Goal: Task Accomplishment & Management: Use online tool/utility

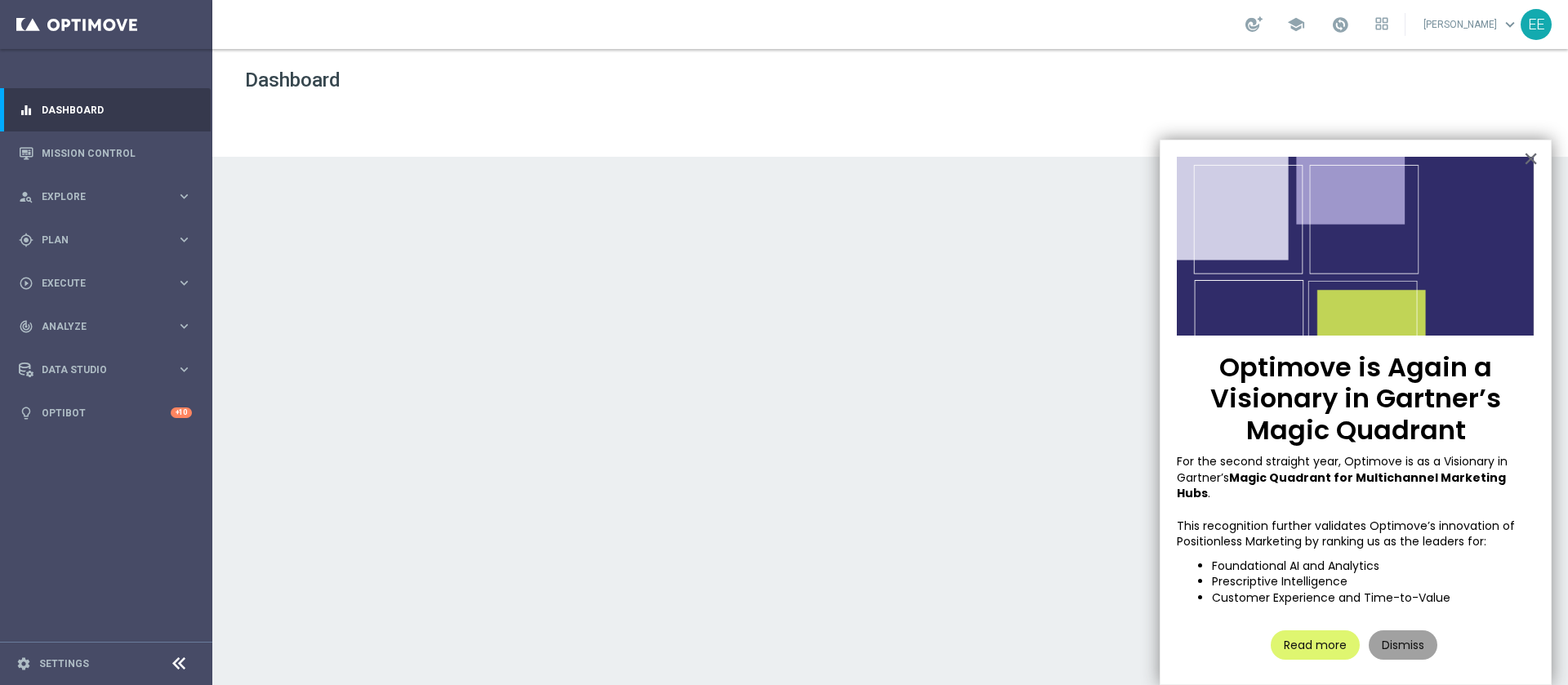
click at [1409, 633] on button "Dismiss" at bounding box center [1403, 645] width 69 height 29
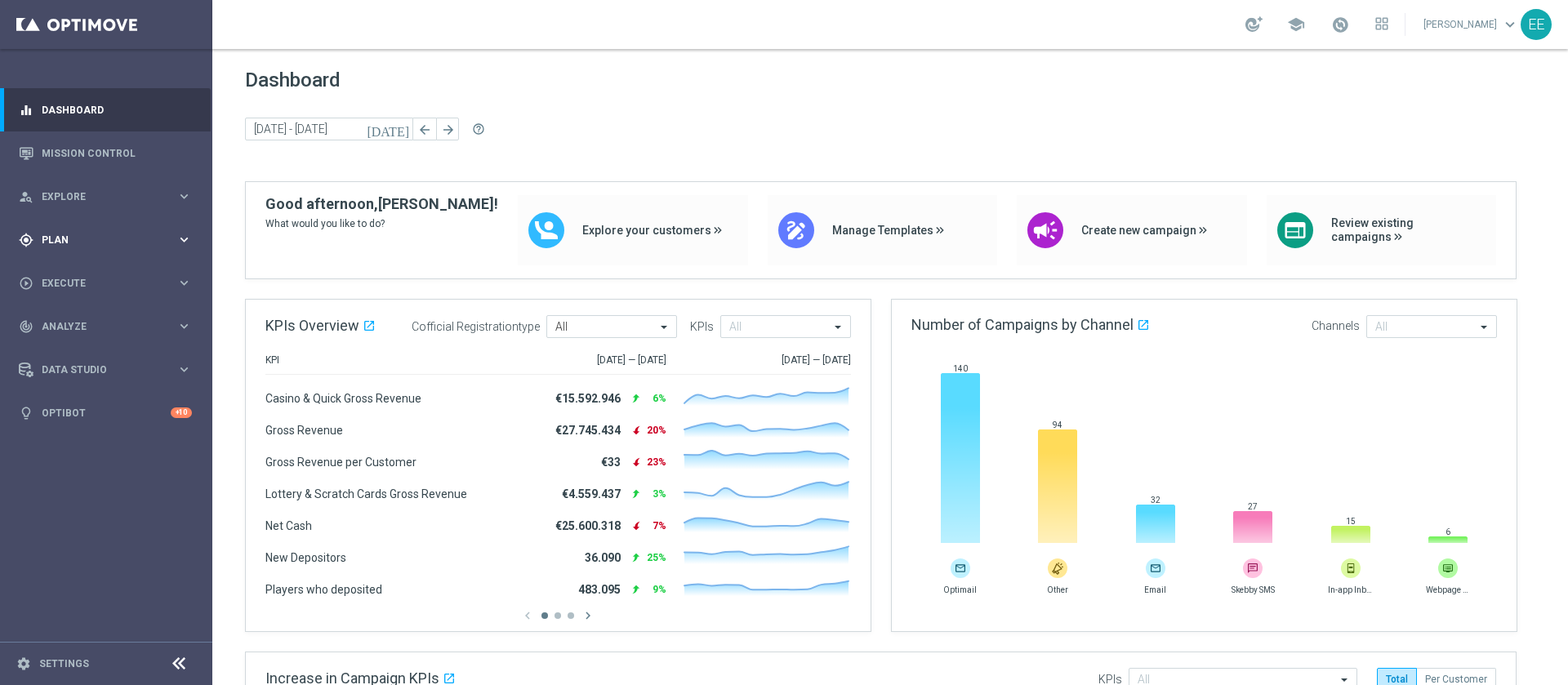
click at [40, 246] on div "gps_fixed Plan keyboard_arrow_right" at bounding box center [105, 239] width 210 height 43
click at [83, 276] on link "Target Groups" at bounding box center [106, 274] width 128 height 13
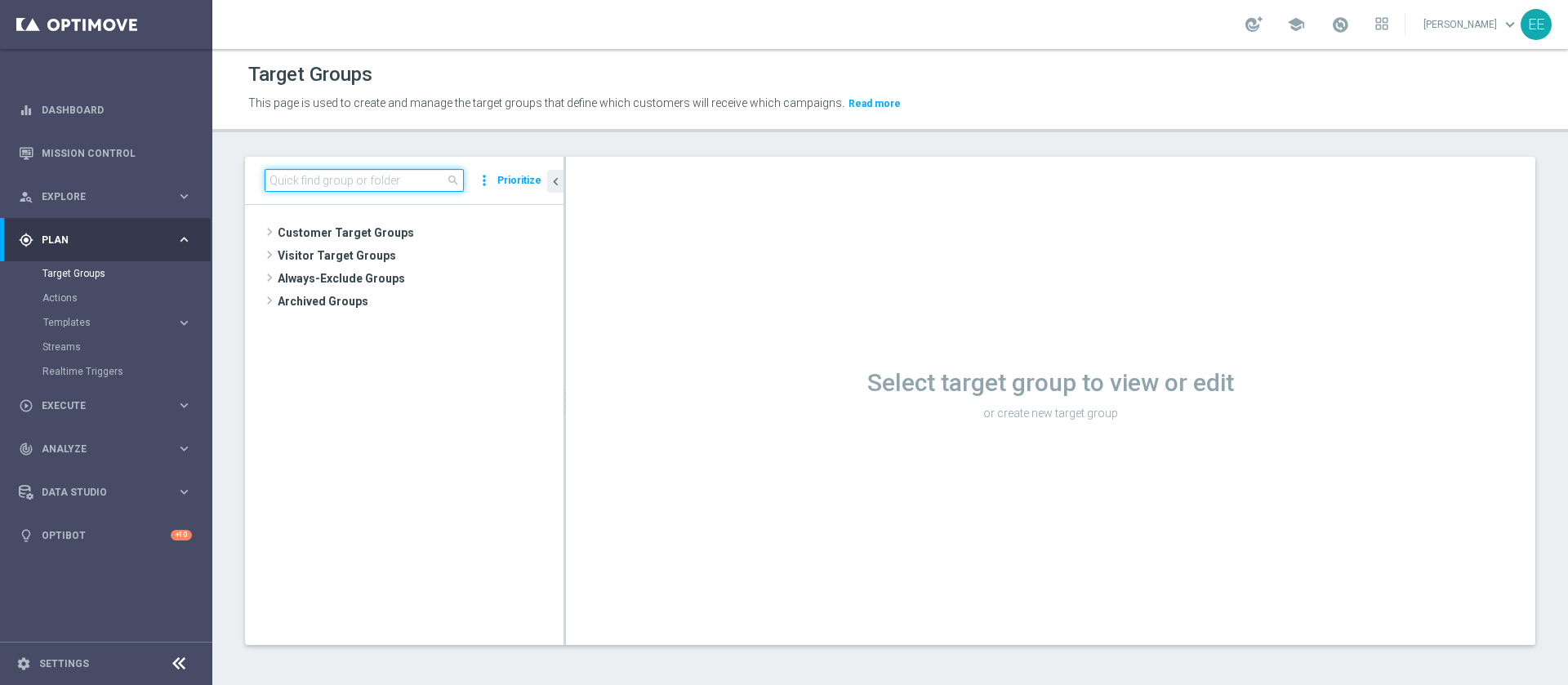
click at [347, 173] on input at bounding box center [364, 180] width 199 height 23
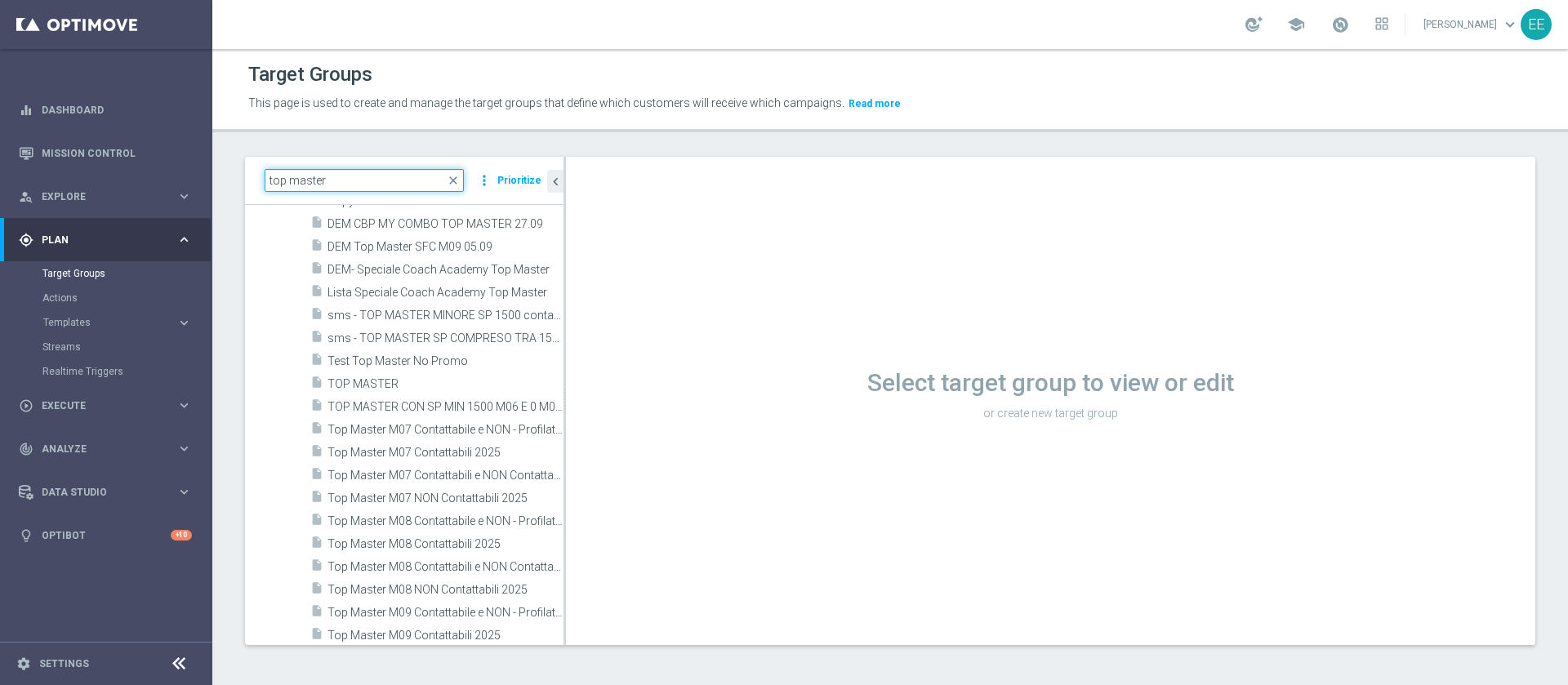
scroll to position [458, 0]
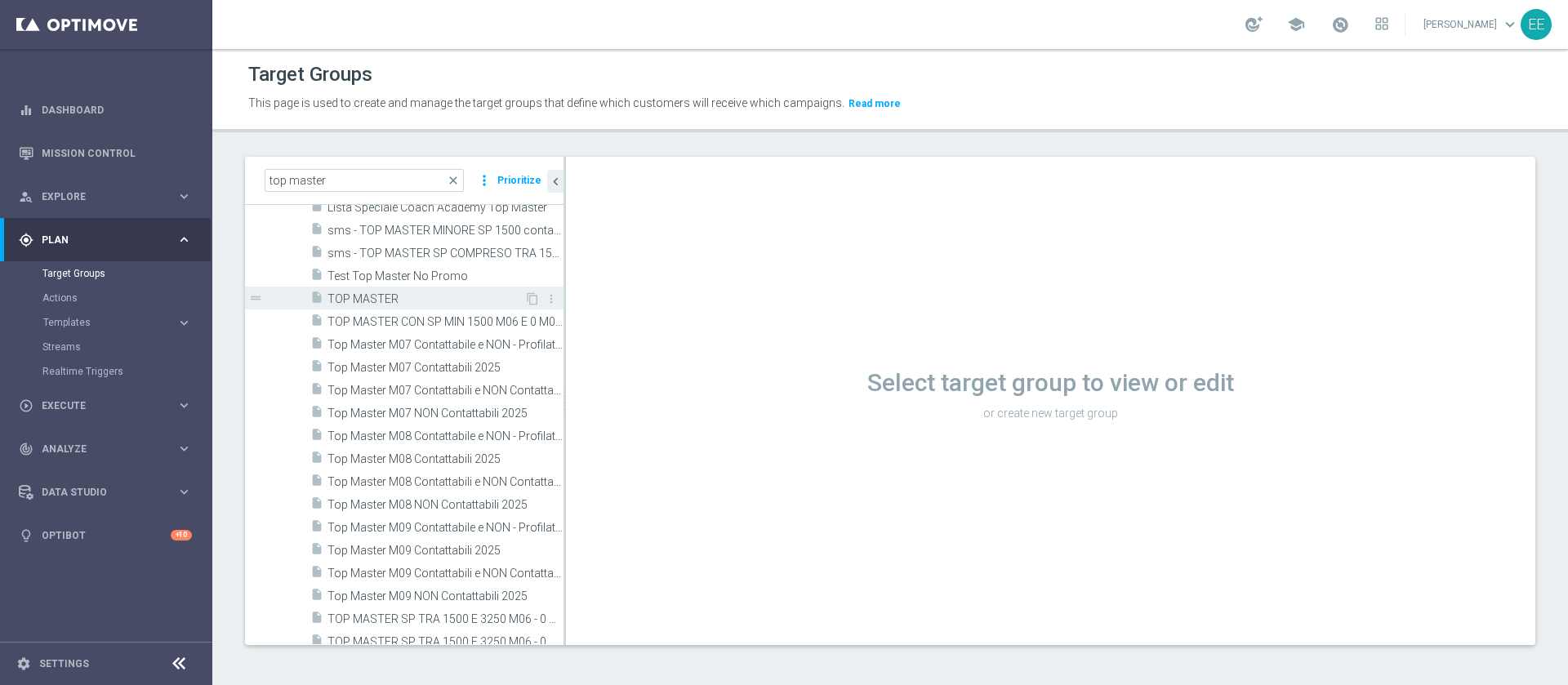
click at [392, 295] on span "TOP MASTER" at bounding box center [426, 299] width 197 height 14
click at [382, 295] on span "TOP MASTER" at bounding box center [426, 299] width 197 height 14
click at [412, 291] on div "insert_drive_file TOP MASTER" at bounding box center [417, 298] width 214 height 23
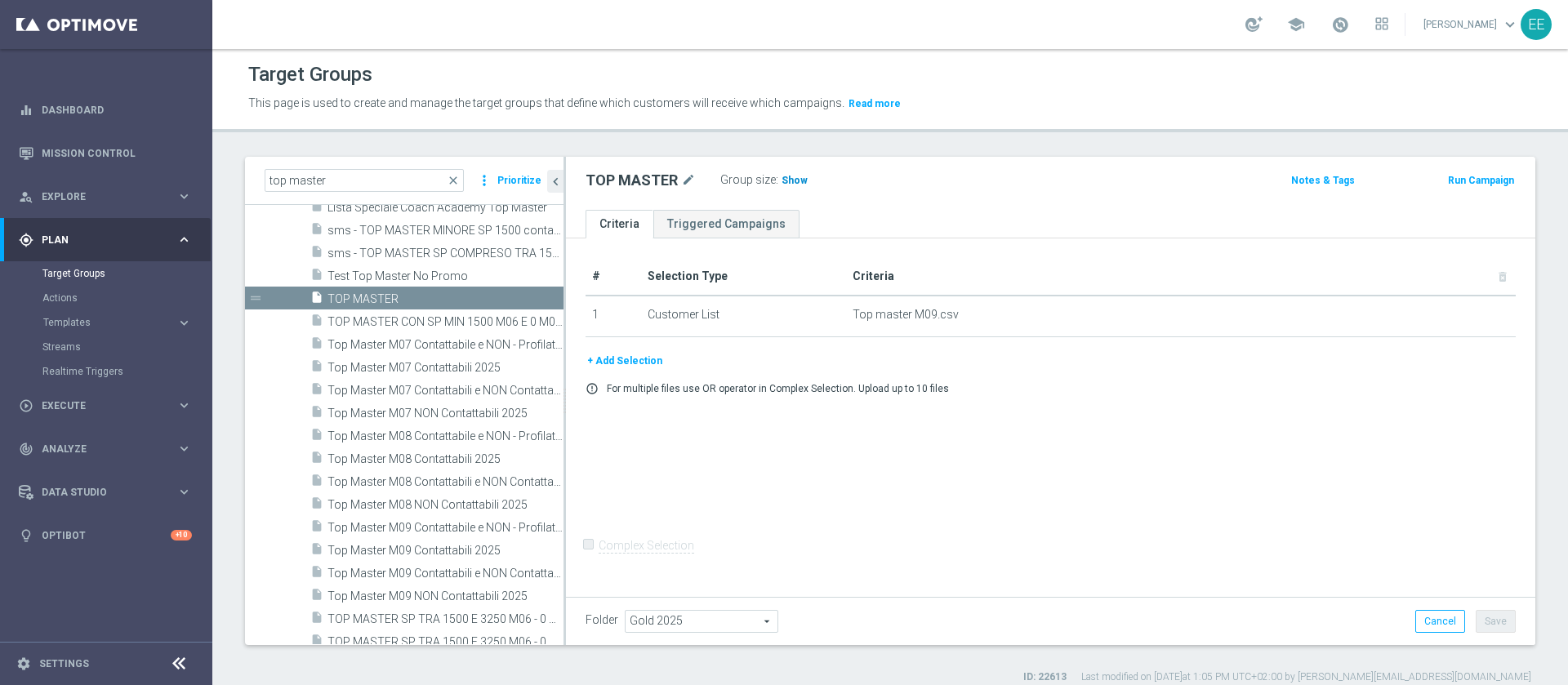
click at [782, 182] on span "Show" at bounding box center [794, 180] width 26 height 11
click at [801, 182] on span "32,771" at bounding box center [799, 182] width 34 height 16
click at [375, 177] on input "top master" at bounding box center [364, 180] width 199 height 23
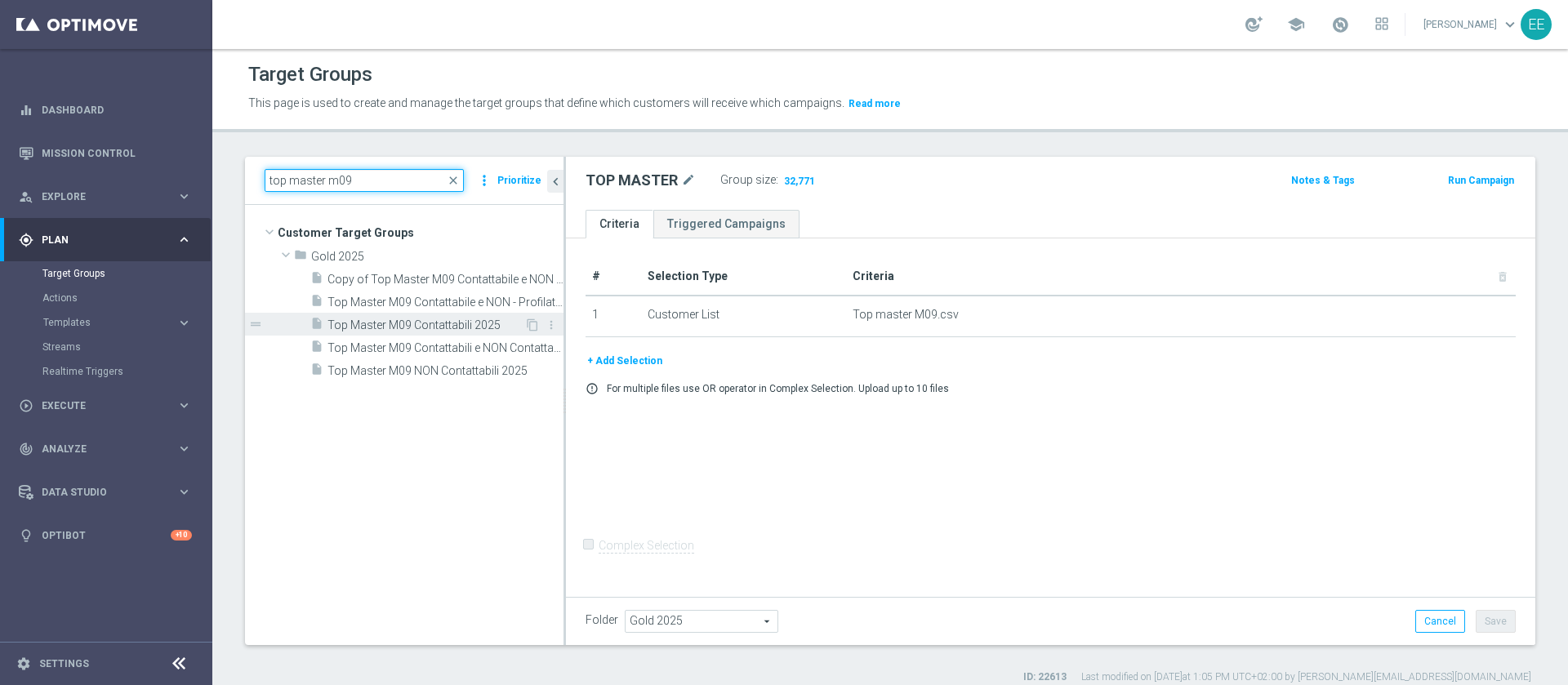
type input "top master m09"
click at [472, 329] on span "Top Master M09 Contattabili 2025" at bounding box center [426, 325] width 197 height 14
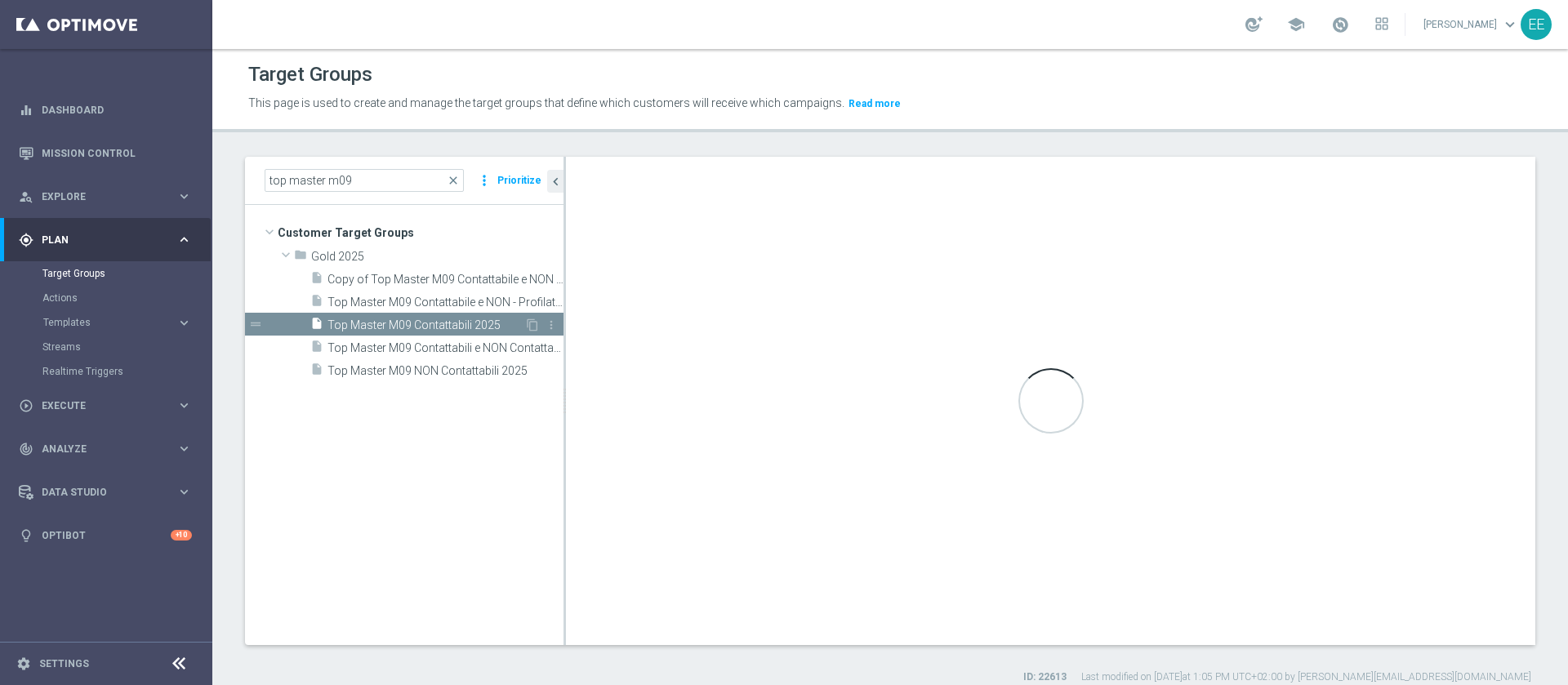
checkbox input "true"
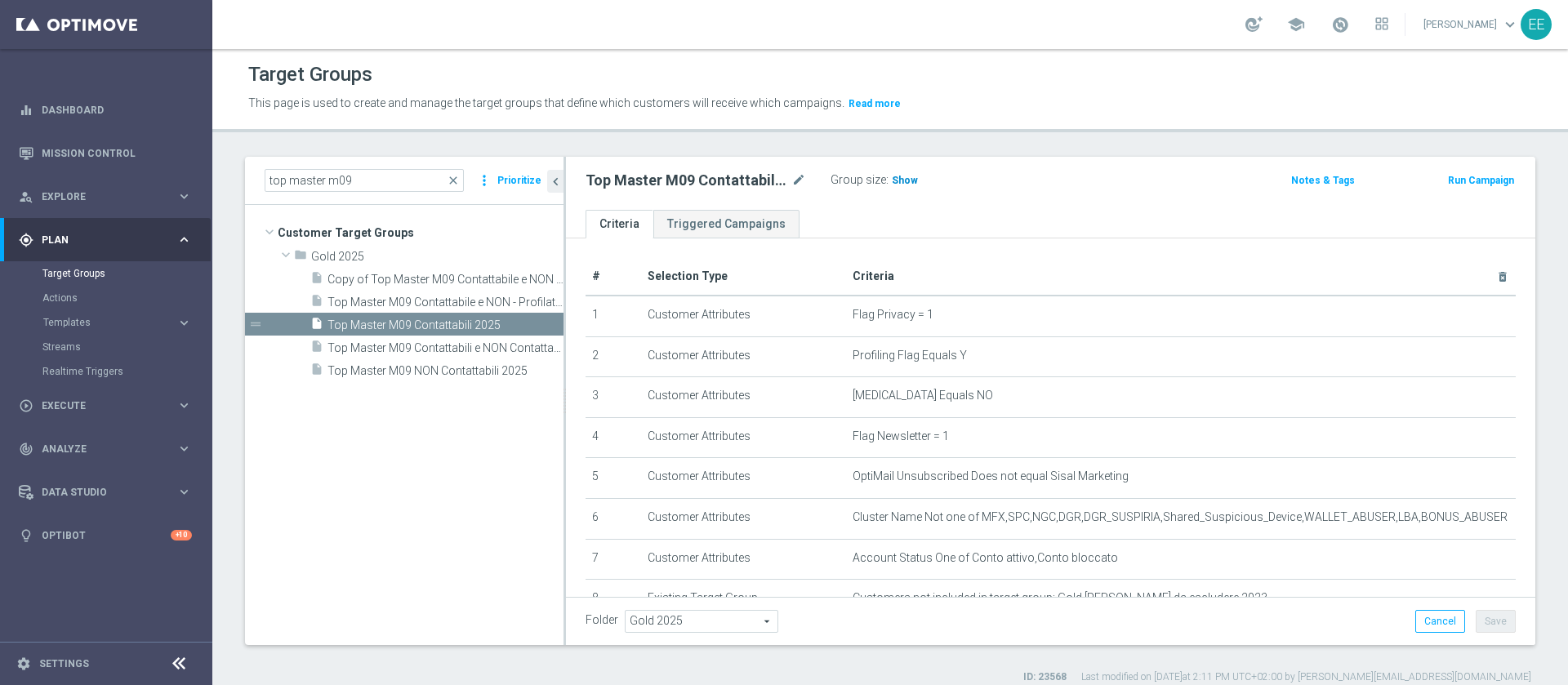
click at [912, 182] on span "Show" at bounding box center [904, 180] width 26 height 11
click at [914, 184] on span "23,788" at bounding box center [909, 182] width 34 height 16
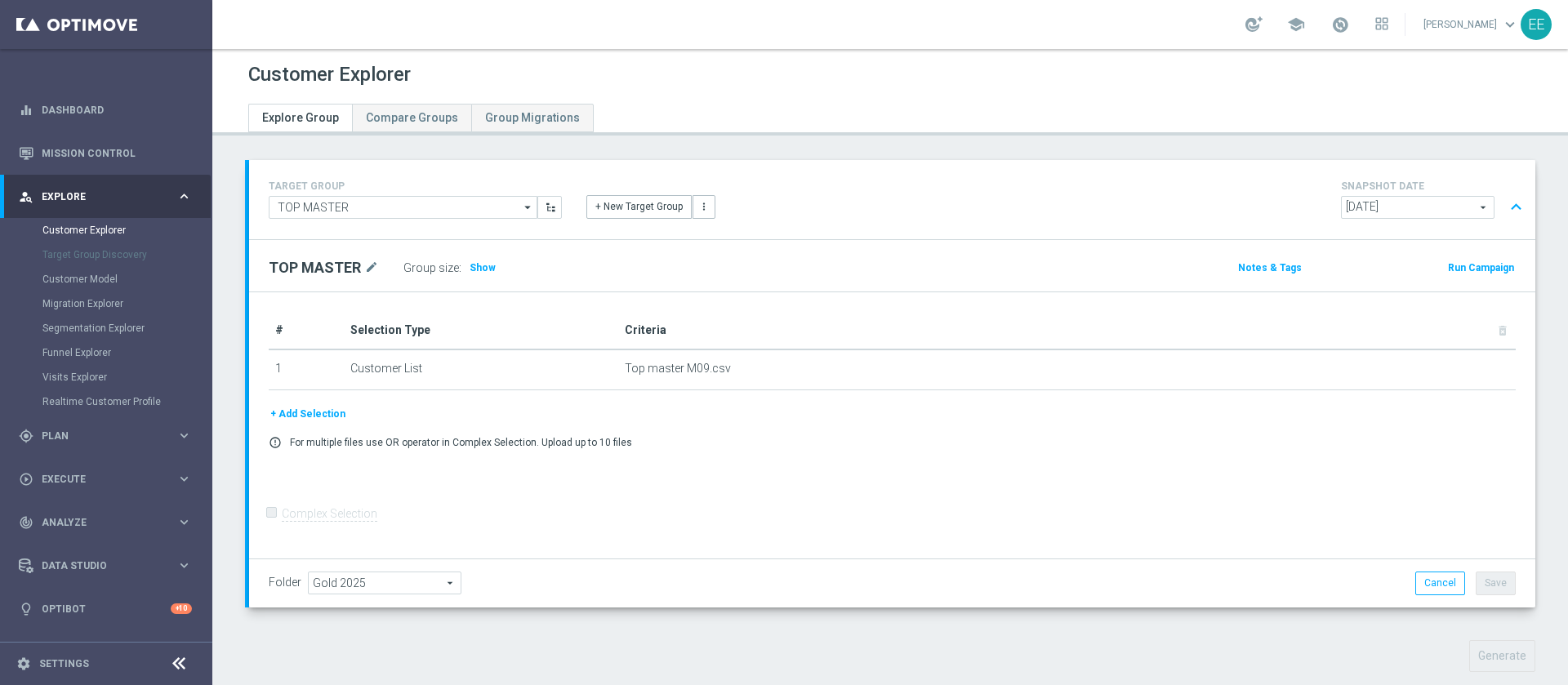
click at [472, 277] on div "Group size : Show" at bounding box center [485, 268] width 164 height 23
click at [472, 268] on span "Show" at bounding box center [483, 268] width 26 height 11
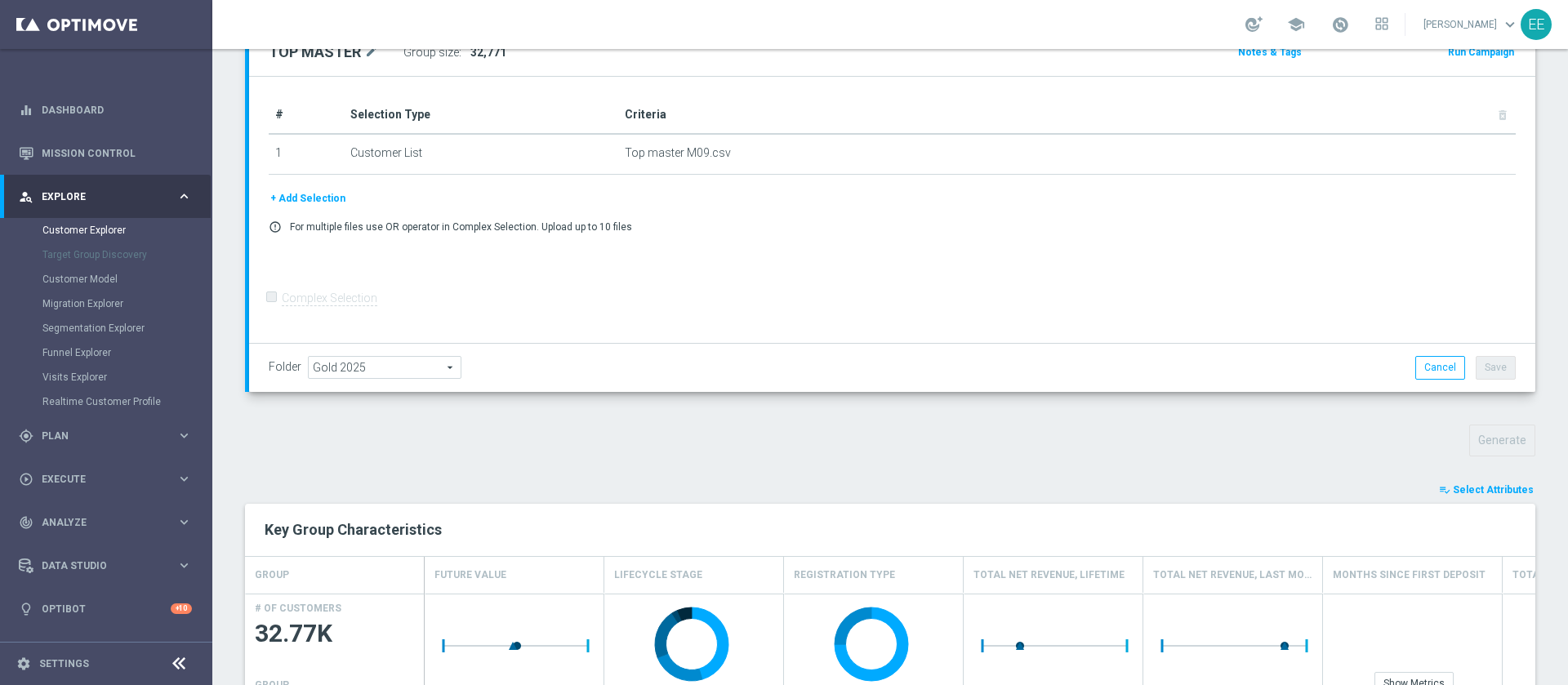
scroll to position [487, 0]
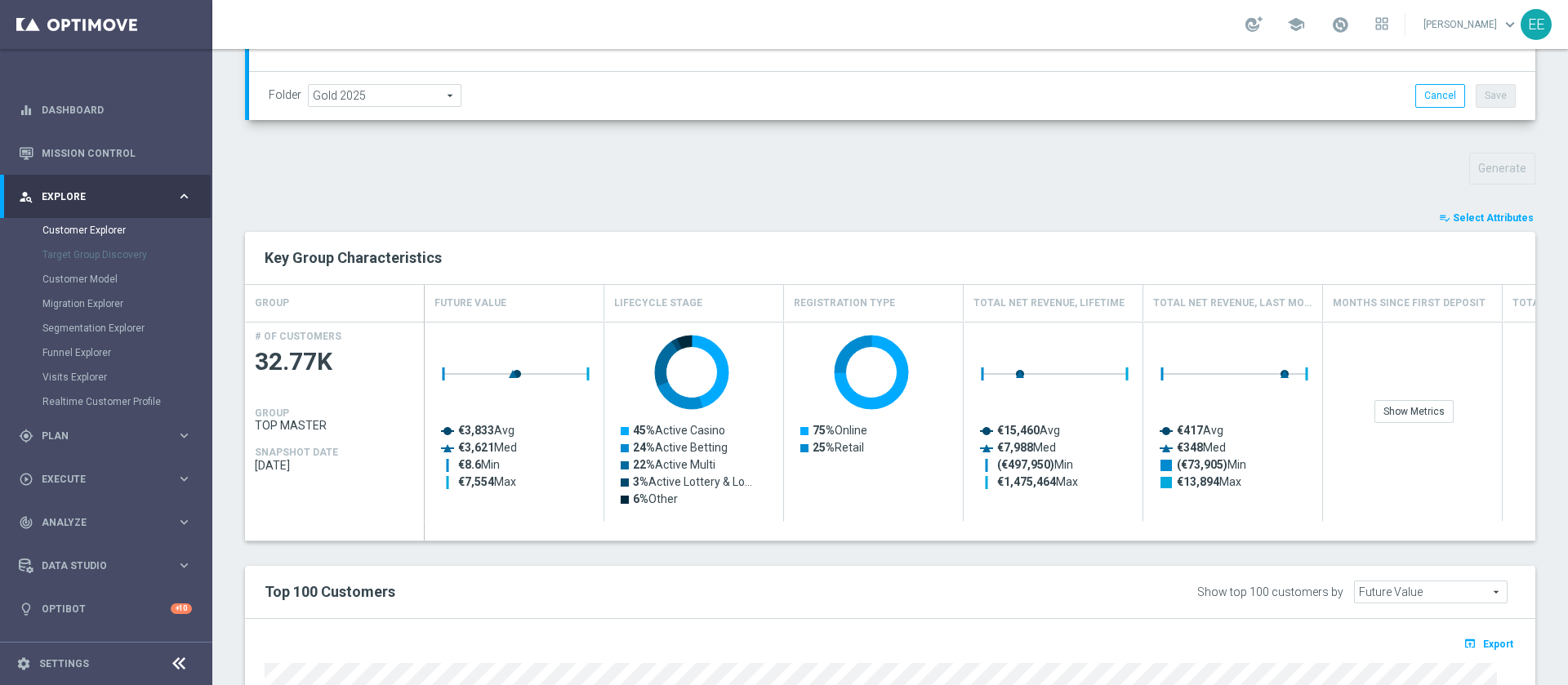
click at [1480, 217] on span "Select Attributes" at bounding box center [1494, 218] width 81 height 11
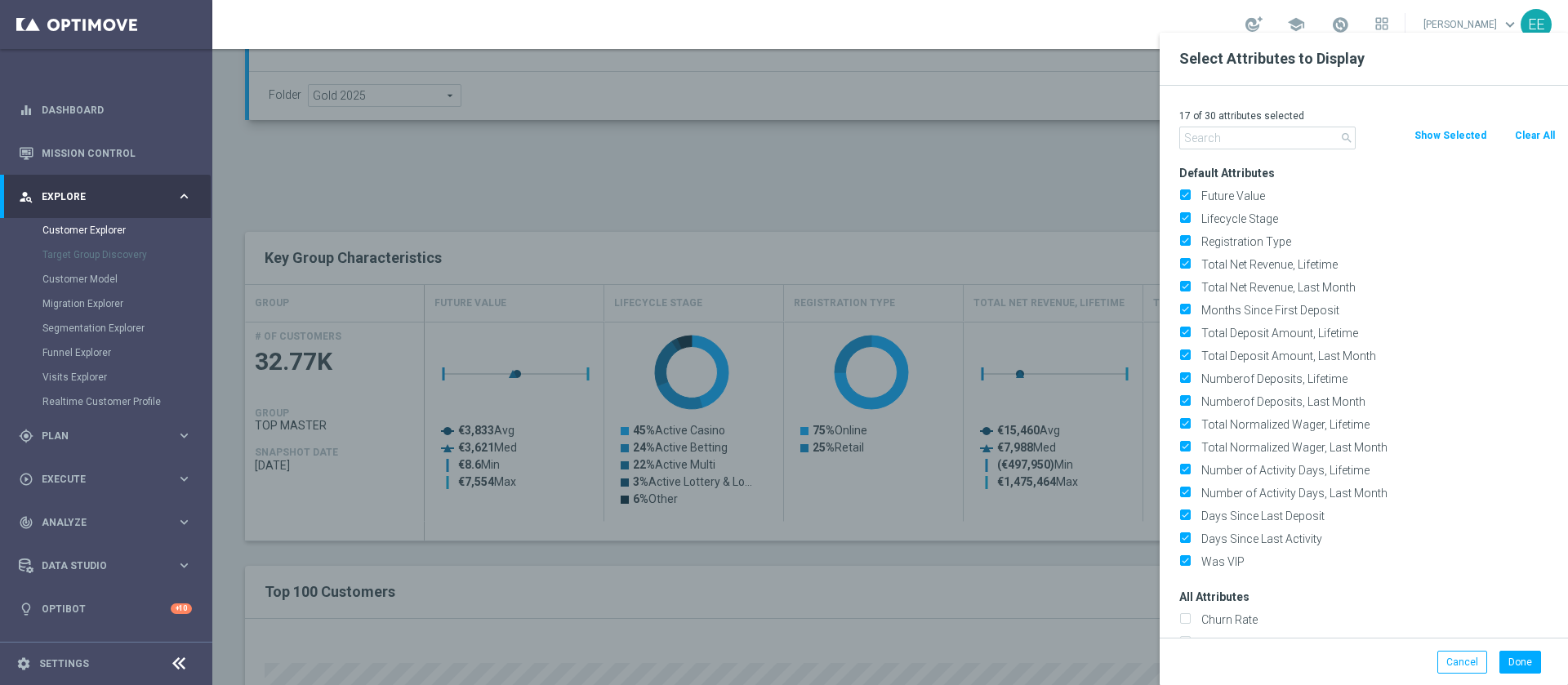
click at [1289, 135] on input "text" at bounding box center [1267, 138] width 176 height 23
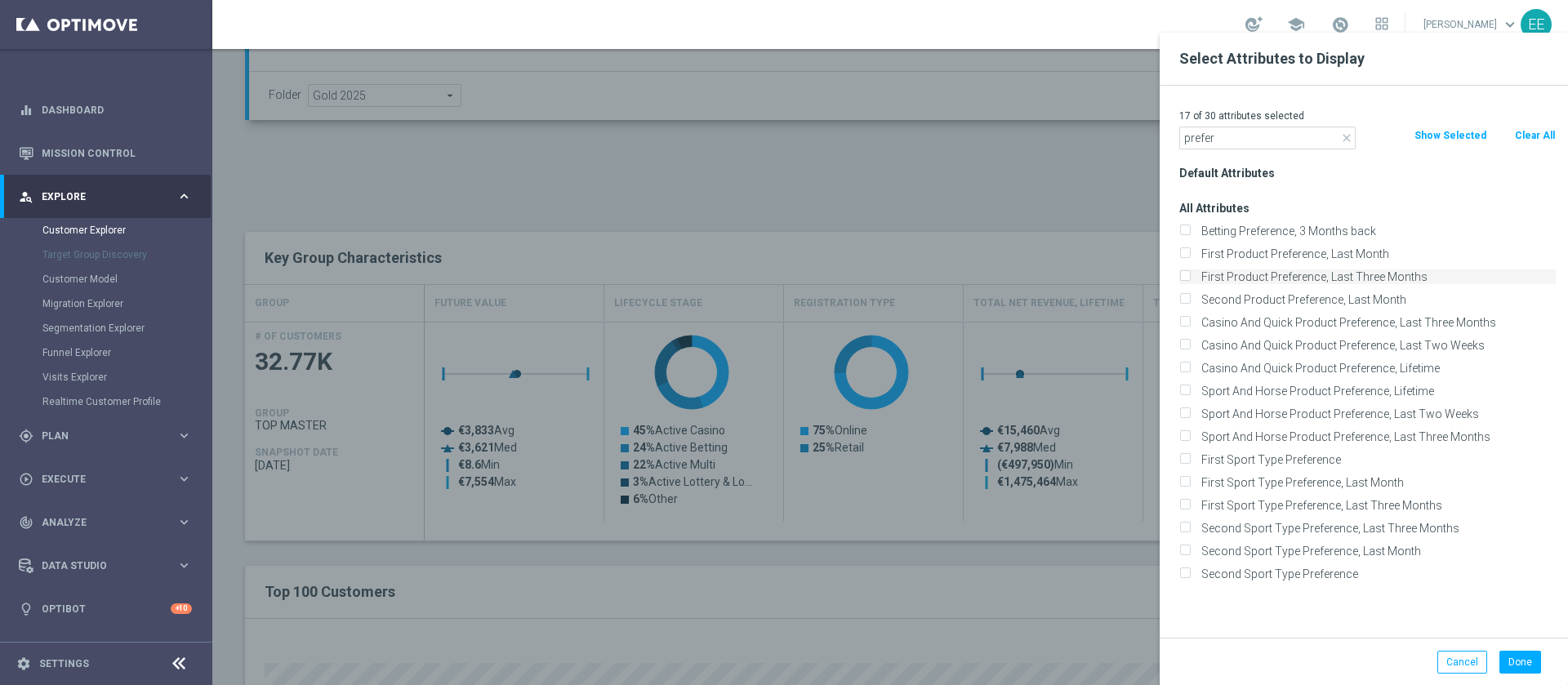
type input "prefer"
click at [1312, 278] on label "First Product Preference, Last Three Months" at bounding box center [1376, 277] width 360 height 15
click at [1190, 278] on input "First Product Preference, Last Three Months" at bounding box center [1185, 280] width 11 height 11
click at [1312, 278] on label "First Product Preference, Last Three Months" at bounding box center [1376, 277] width 360 height 15
click at [1190, 278] on input "First Product Preference, Last Three Months" at bounding box center [1185, 280] width 11 height 11
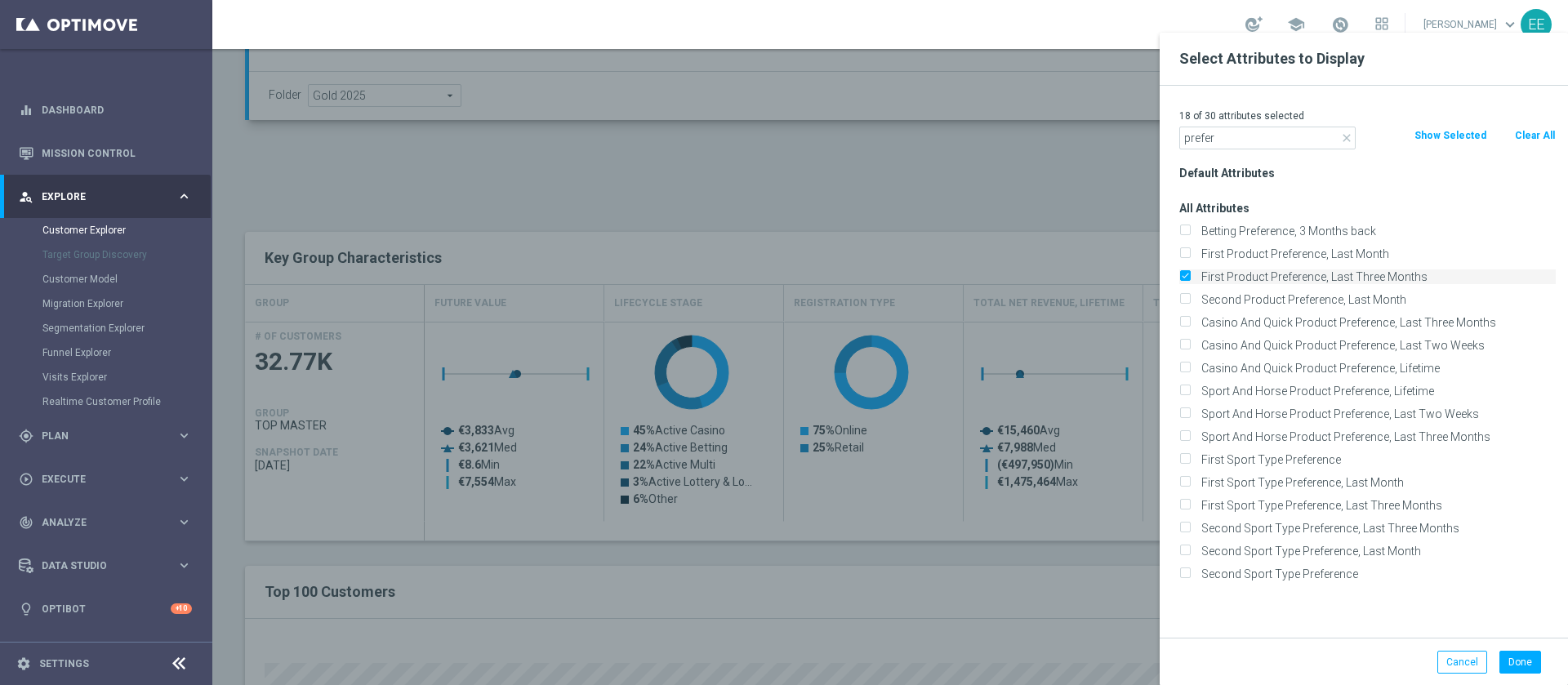
checkbox input "false"
click at [1312, 246] on label "First Product Preference, Last Month" at bounding box center [1376, 254] width 360 height 15
click at [1190, 251] on input "First Product Preference, Last Month" at bounding box center [1185, 257] width 11 height 11
checkbox input "true"
click at [1519, 655] on button "Done" at bounding box center [1519, 662] width 41 height 23
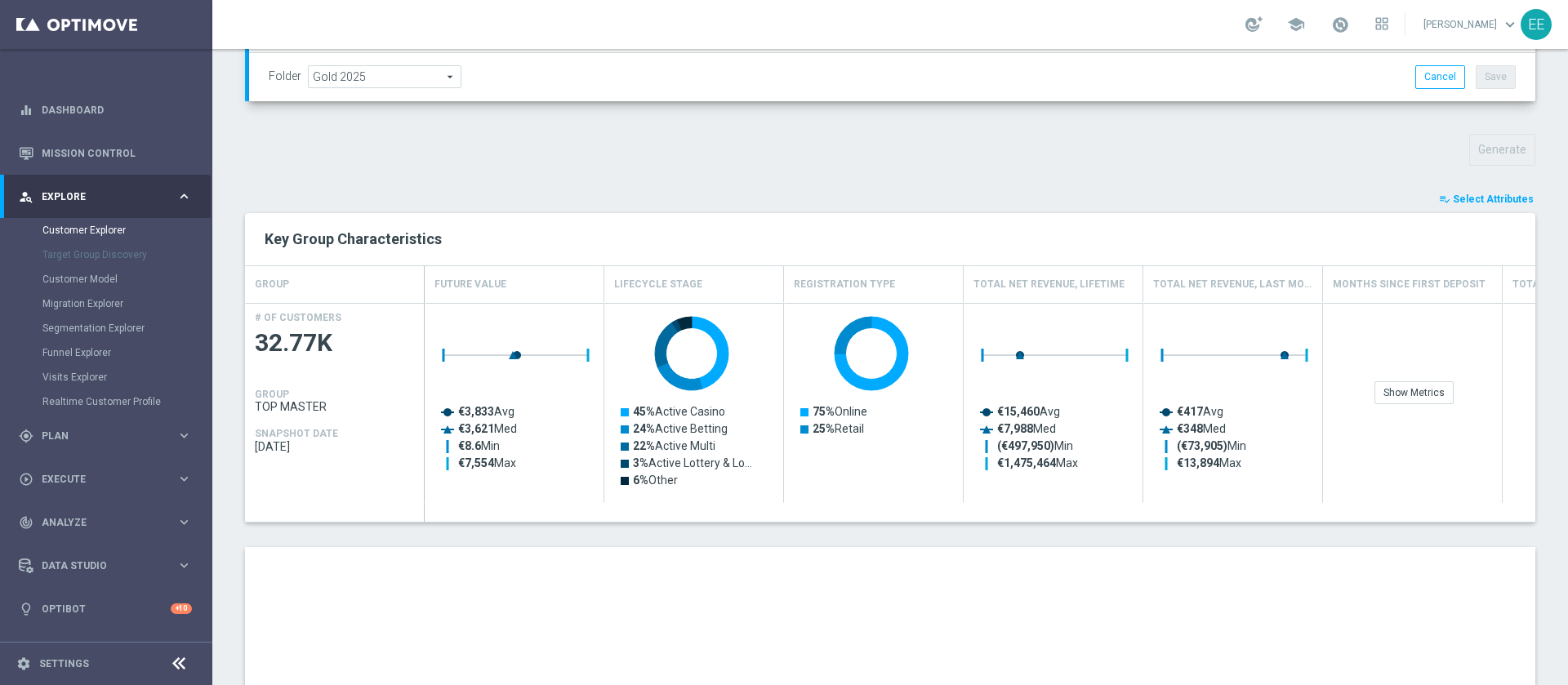
scroll to position [467, 0]
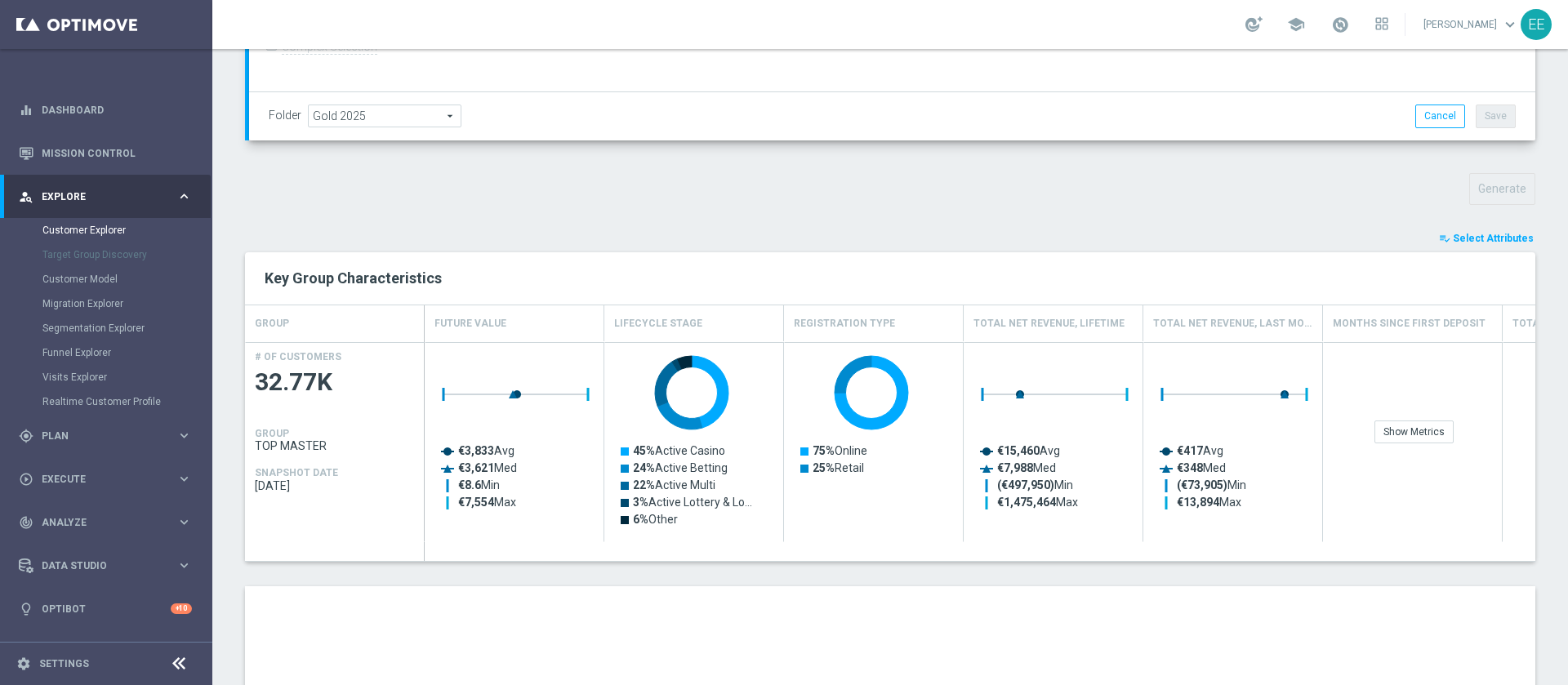
click at [1484, 251] on div "playlist_add_check Select Attributes Key Group Characteristics GROUP Future Val…" at bounding box center [891, 634] width 1290 height 809
click at [1490, 237] on span "Select Attributes" at bounding box center [1494, 238] width 81 height 11
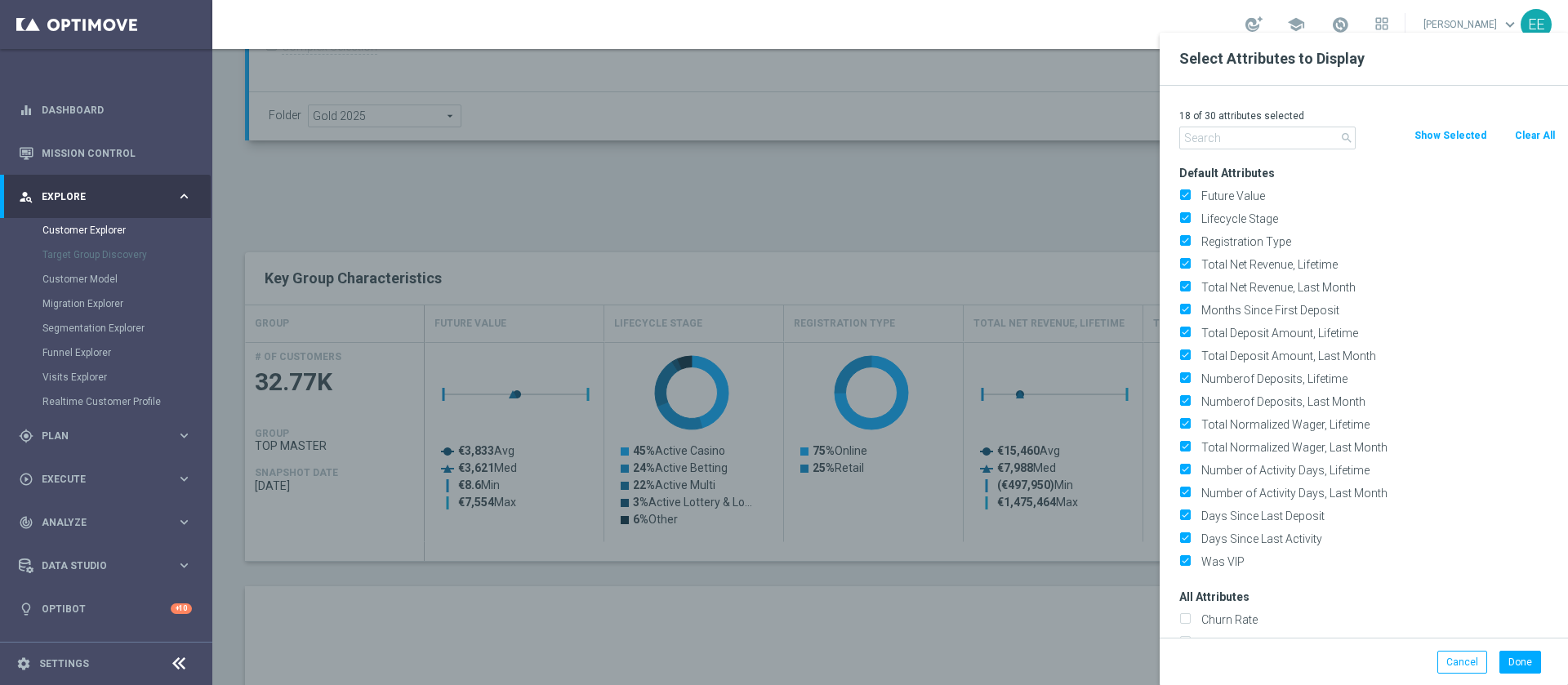
click at [1527, 142] on button "Clear All" at bounding box center [1534, 136] width 43 height 18
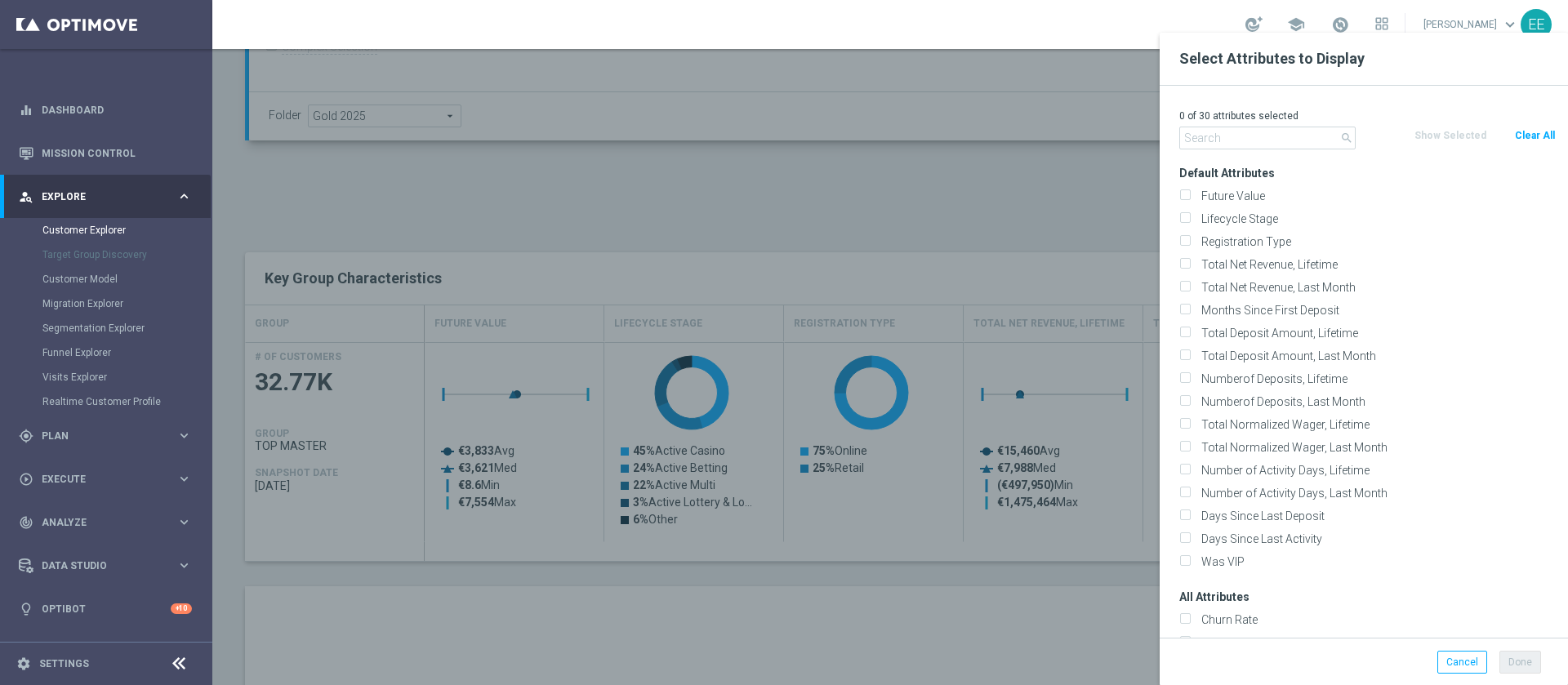
checkbox input "false"
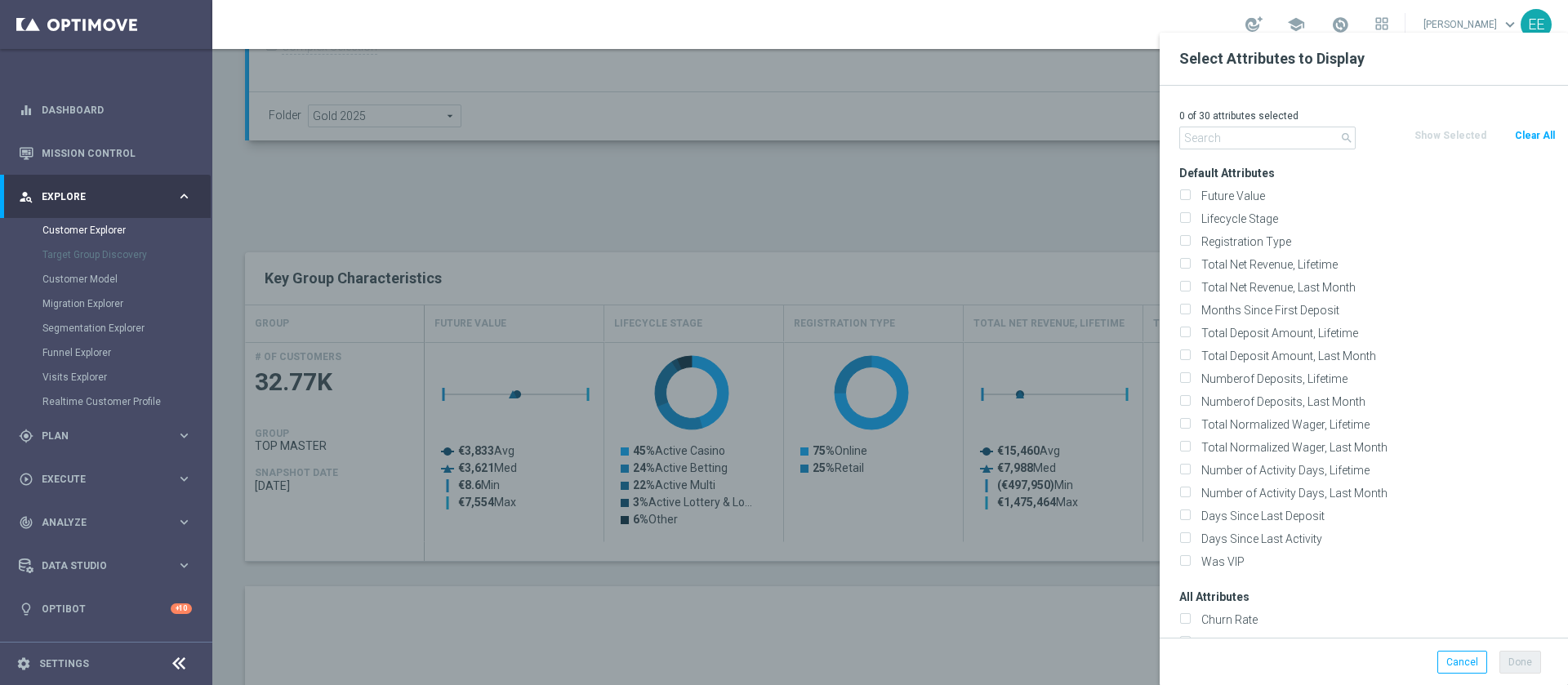
checkbox input "false"
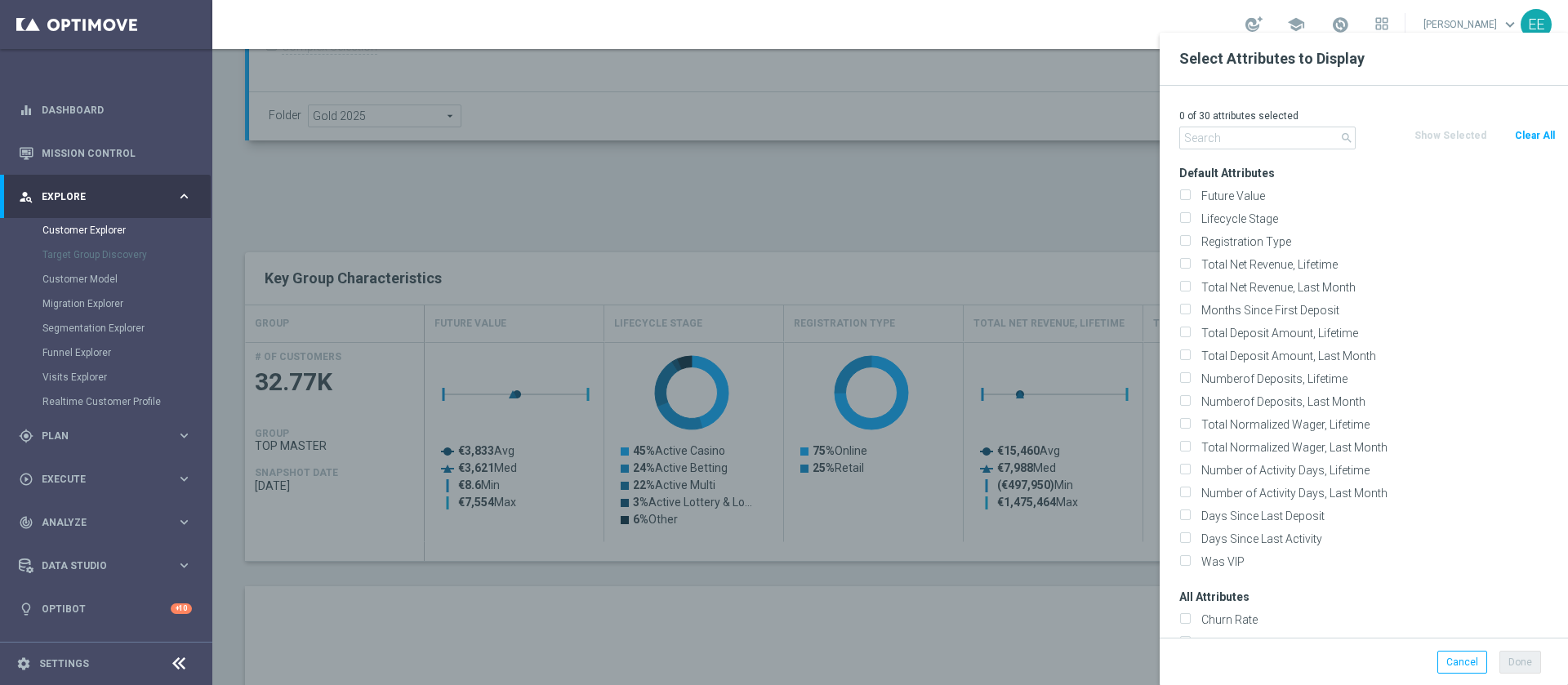
checkbox input "false"
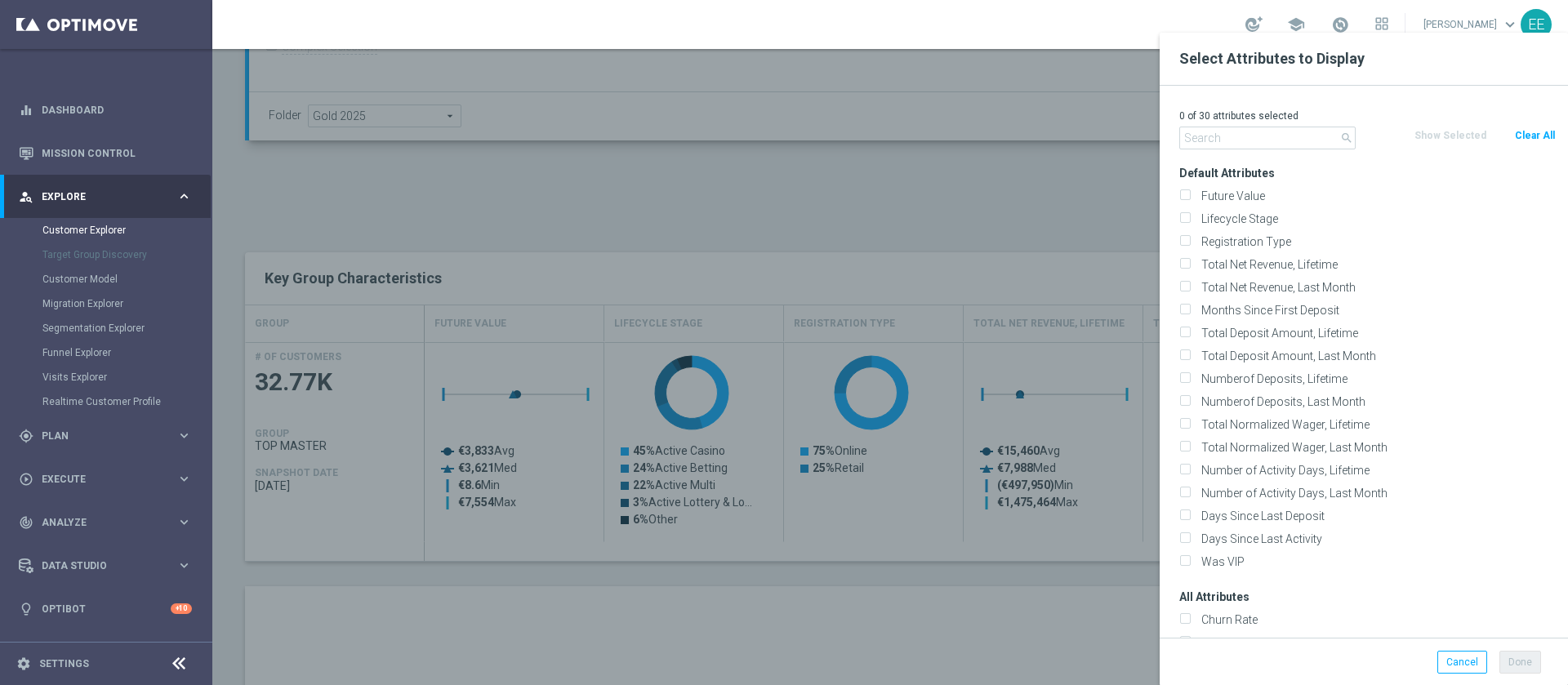
checkbox input "false"
click at [1279, 142] on input "text" at bounding box center [1267, 138] width 176 height 23
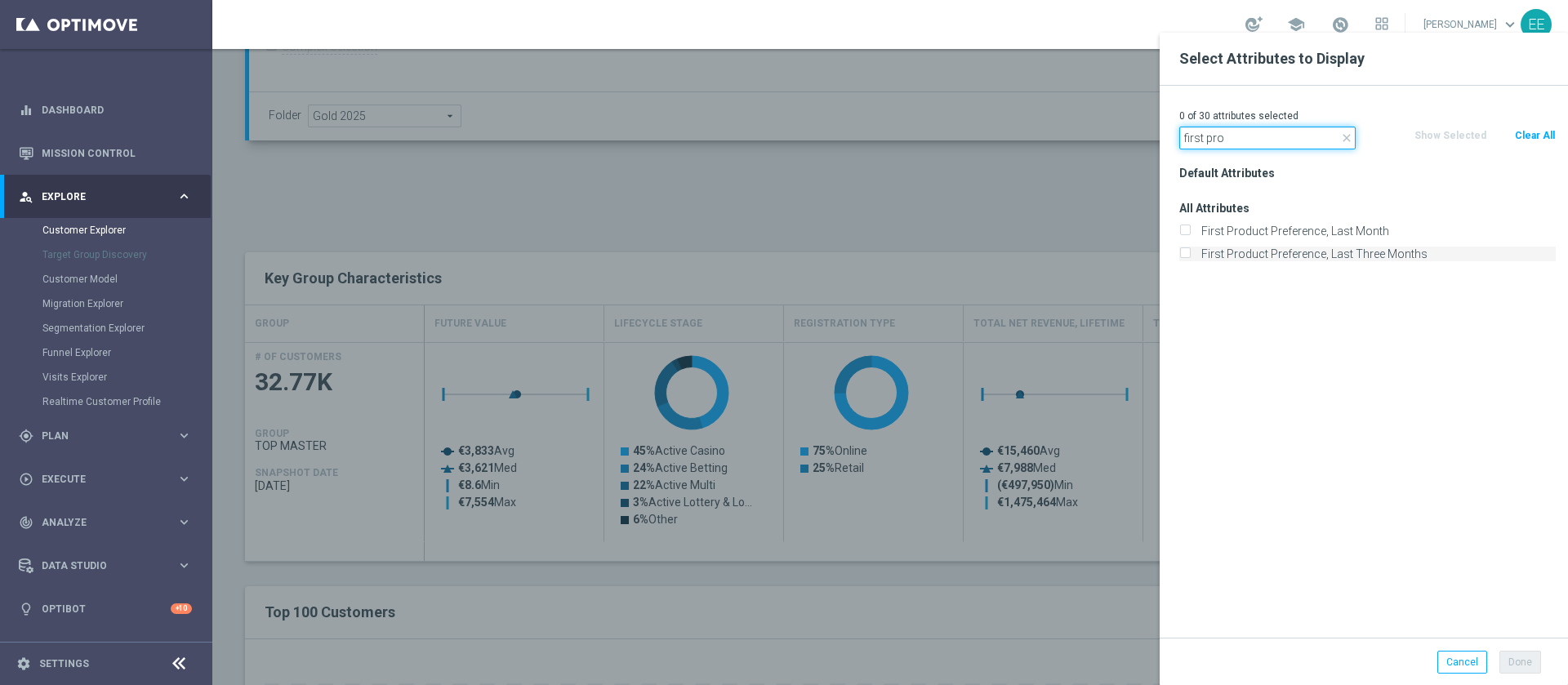
type input "first pro"
click at [1363, 255] on label "First Product Preference, Last Three Months" at bounding box center [1376, 254] width 360 height 15
click at [1190, 255] on input "First Product Preference, Last Three Months" at bounding box center [1185, 257] width 11 height 11
checkbox input "true"
click at [1525, 656] on button "Done" at bounding box center [1519, 662] width 41 height 23
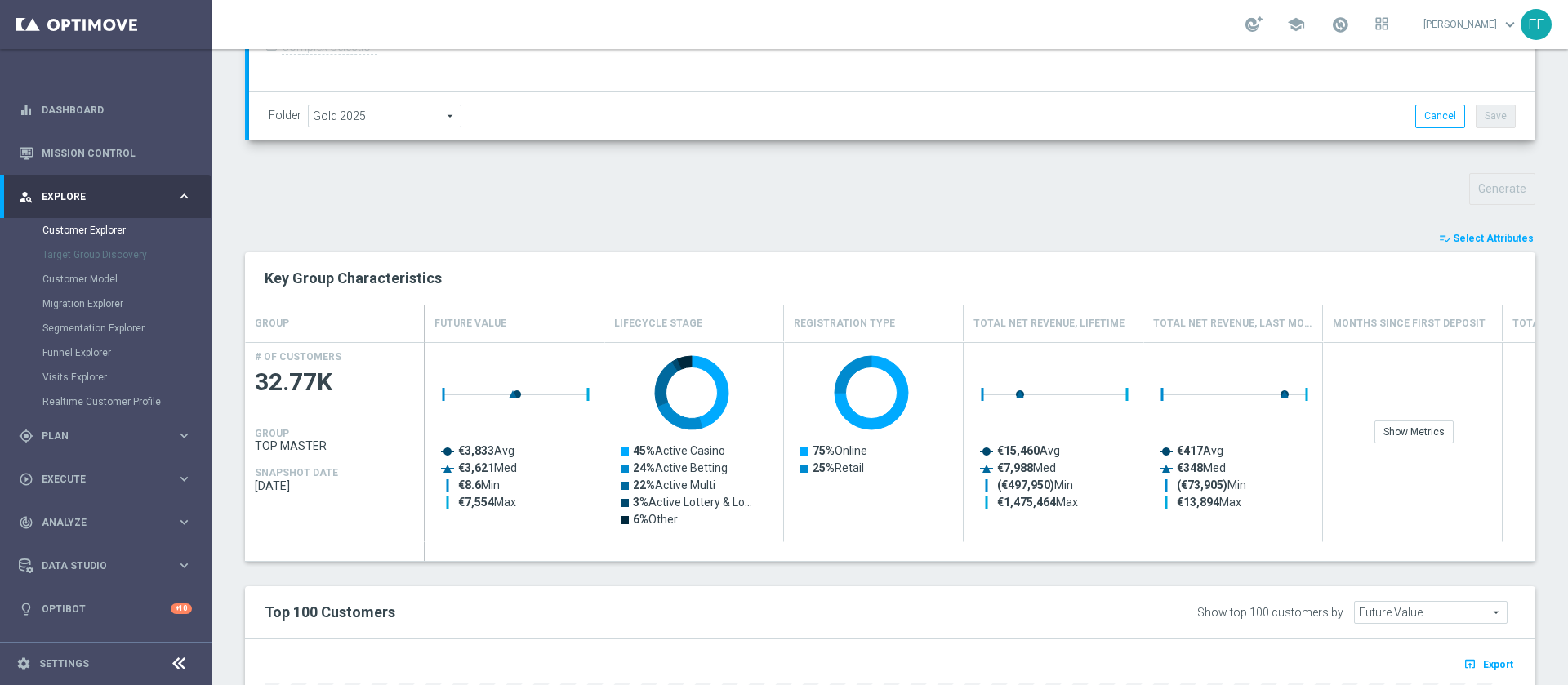
type input "Search"
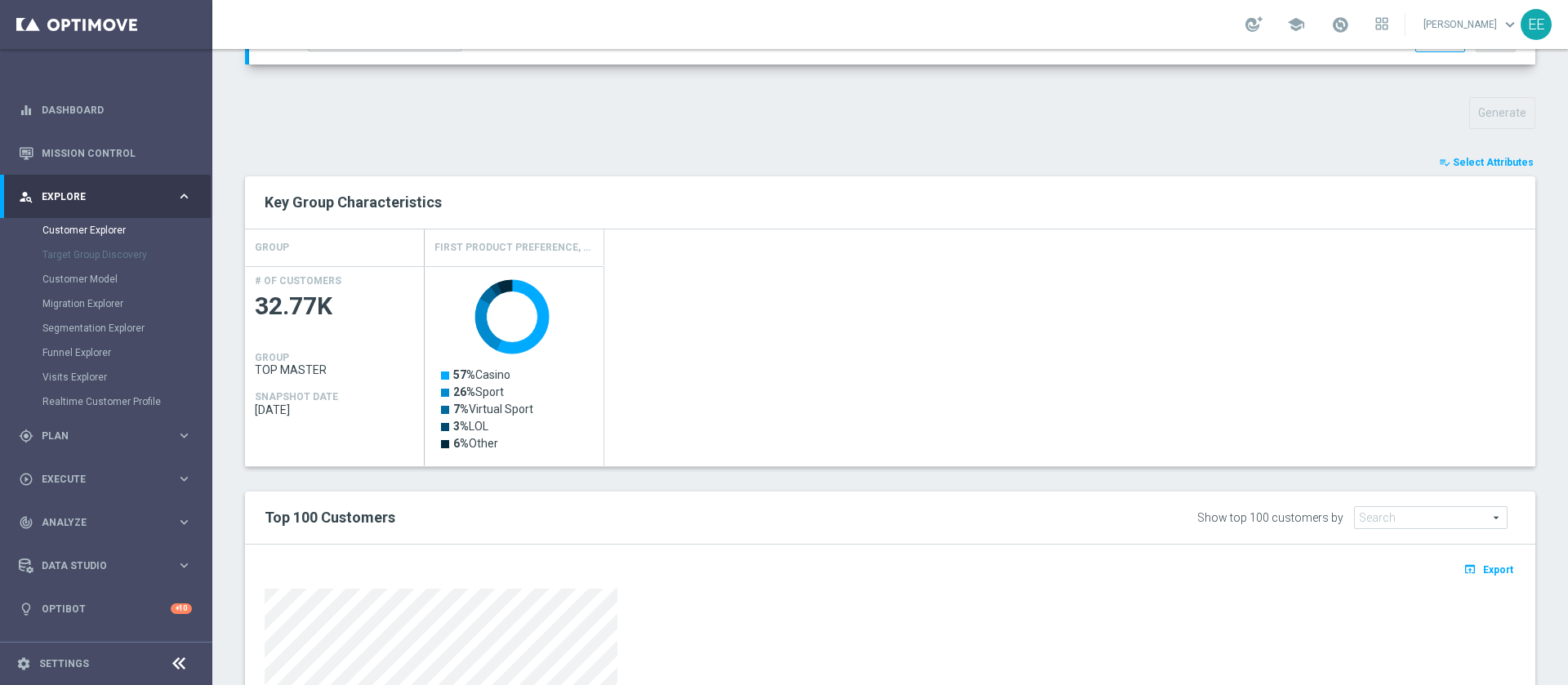
scroll to position [744, 0]
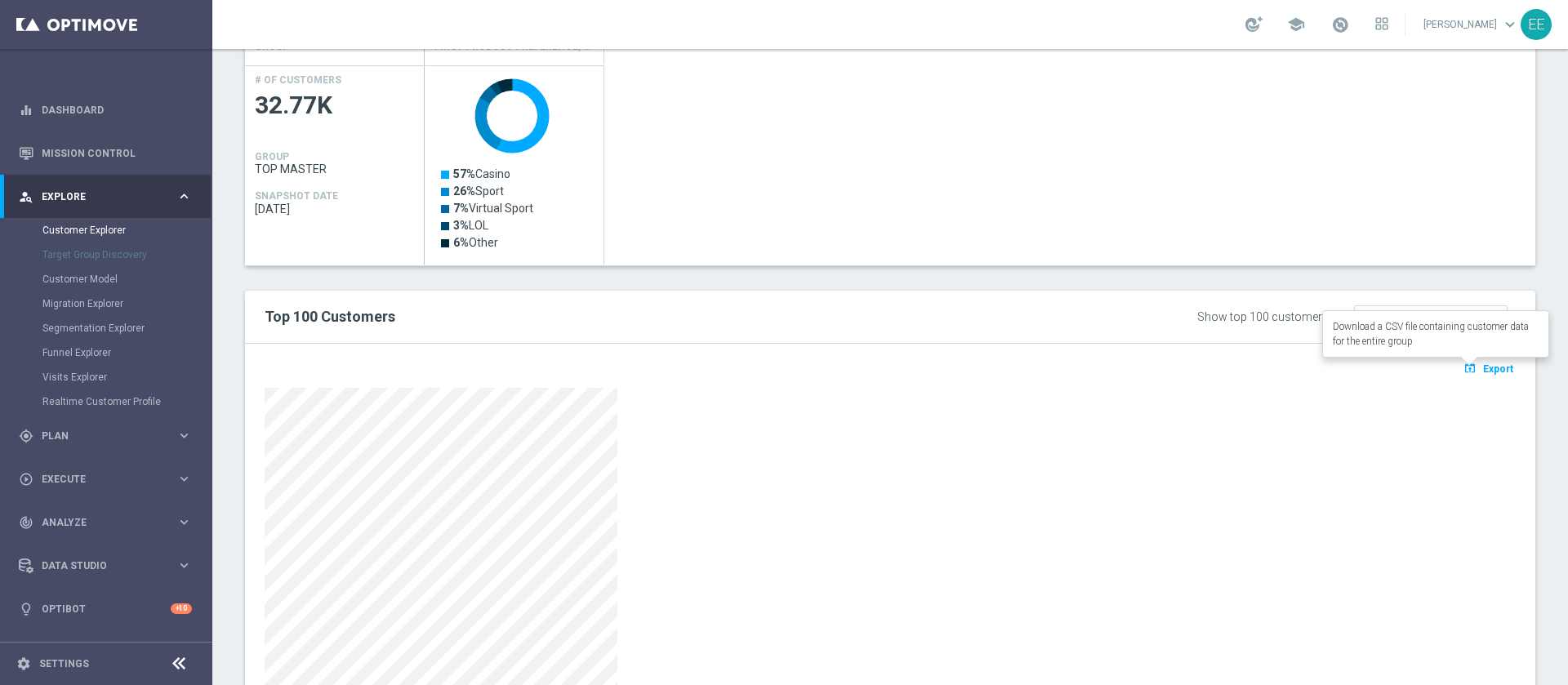
click at [1475, 358] on button "open_in_browser Export" at bounding box center [1488, 368] width 55 height 21
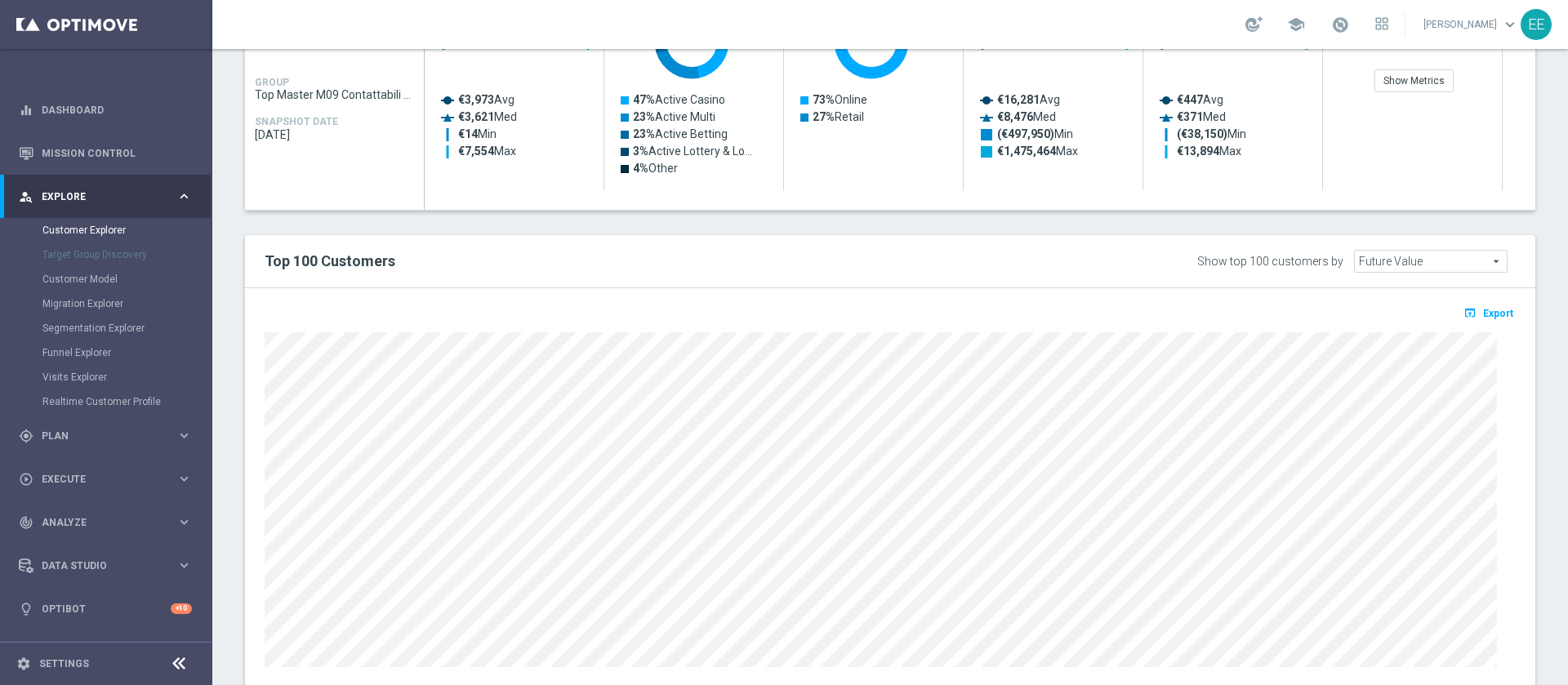
scroll to position [861, 0]
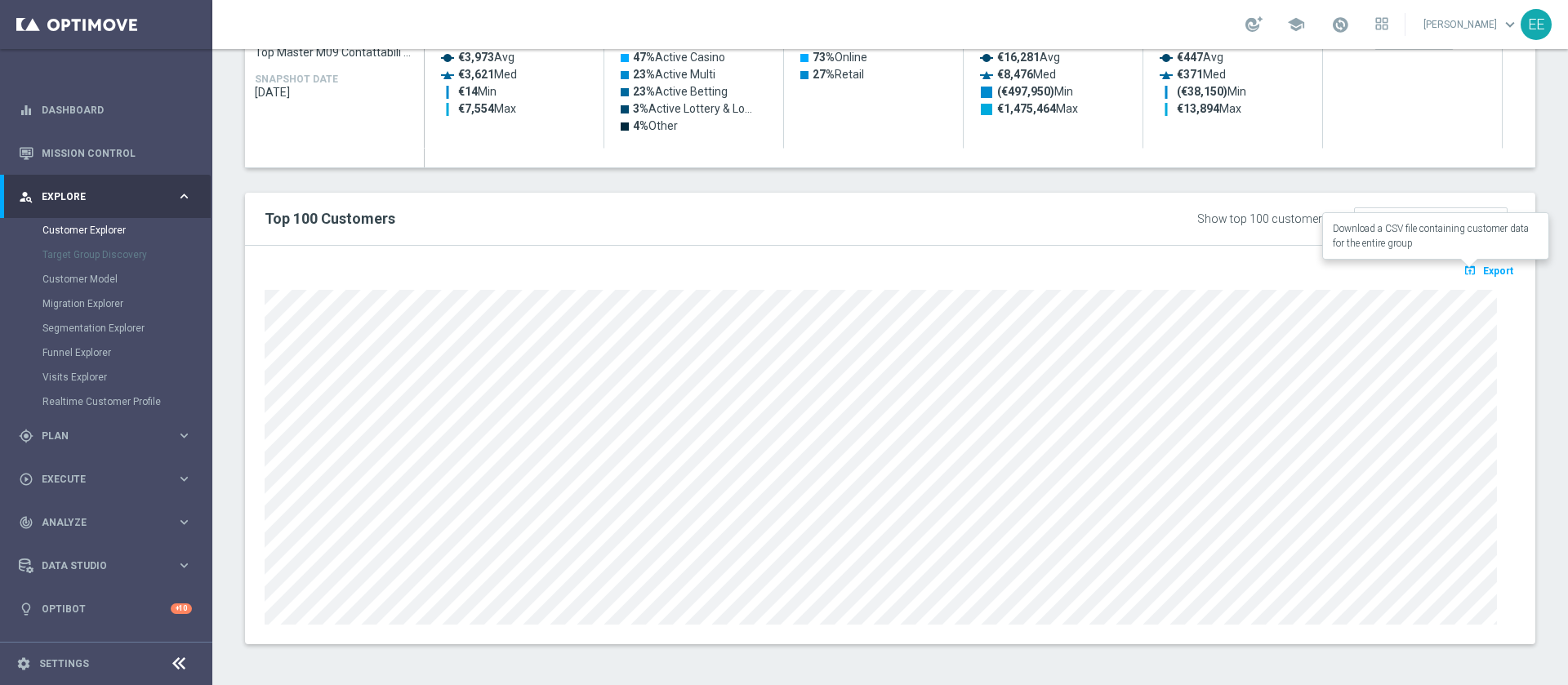
click at [1483, 275] on span "Export" at bounding box center [1497, 271] width 30 height 11
